Goal: Find contact information: Find contact information

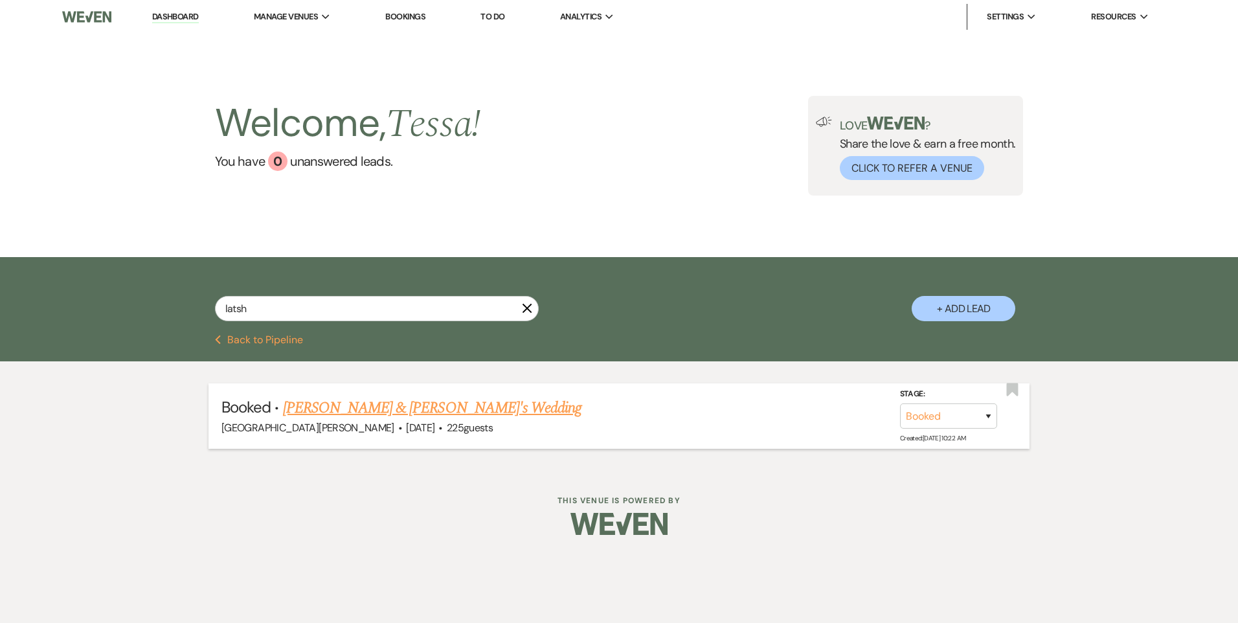
click at [416, 411] on link "[PERSON_NAME] & [PERSON_NAME]'s Wedding" at bounding box center [432, 407] width 299 height 23
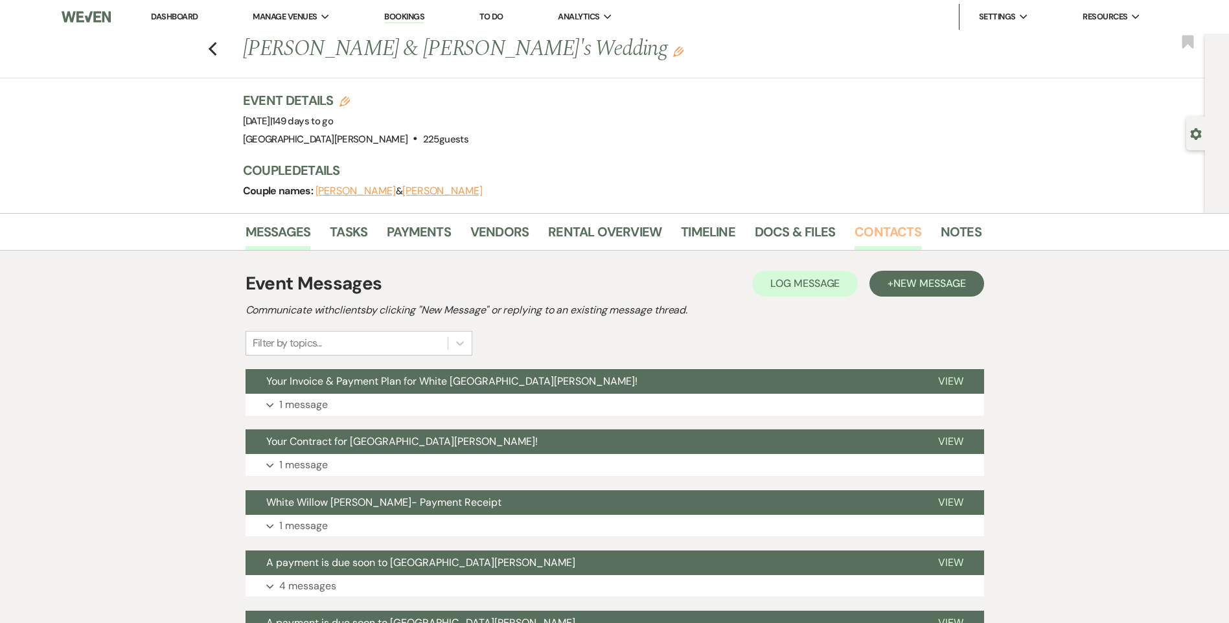
click at [891, 229] on link "Contacts" at bounding box center [887, 236] width 67 height 28
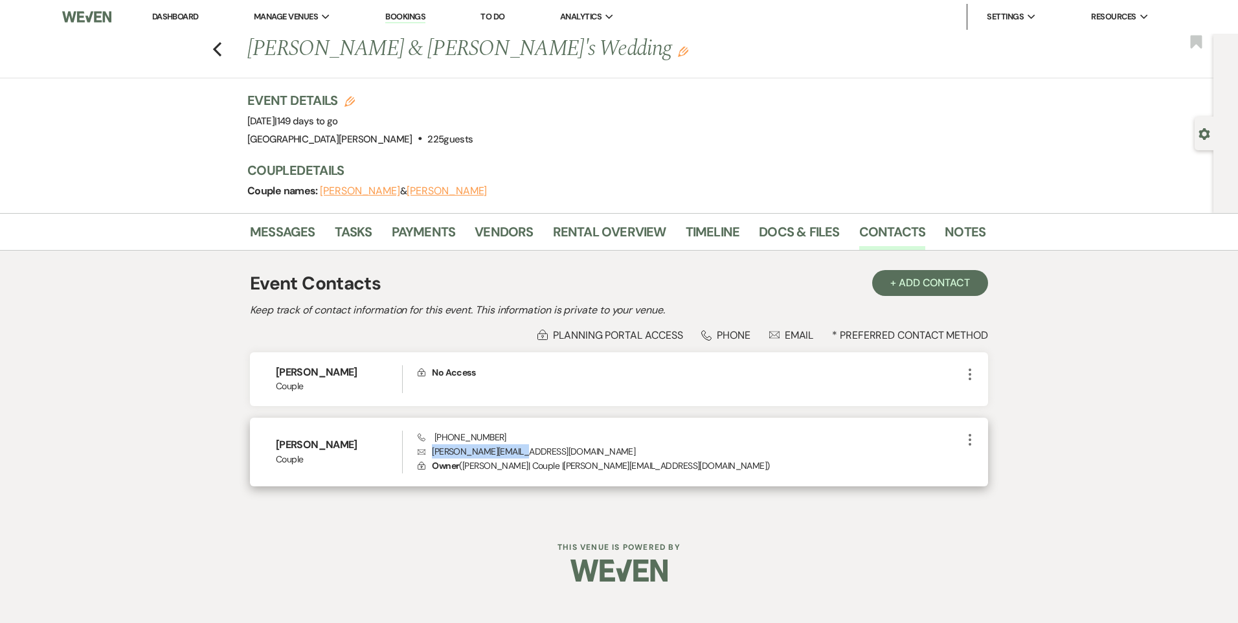
drag, startPoint x: 547, startPoint y: 452, endPoint x: 428, endPoint y: 457, distance: 119.3
click at [428, 457] on p "Envelope [PERSON_NAME][EMAIL_ADDRESS][DOMAIN_NAME]" at bounding box center [690, 451] width 545 height 14
copy p "[PERSON_NAME][EMAIL_ADDRESS][DOMAIN_NAME]"
